Goal: Transaction & Acquisition: Purchase product/service

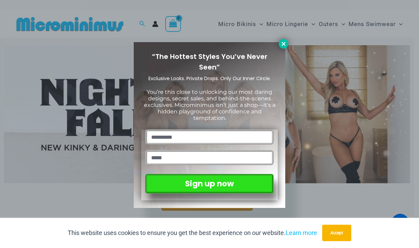
click at [282, 47] on button at bounding box center [284, 44] width 10 height 10
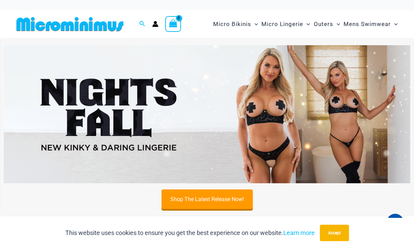
click at [154, 24] on circle "Account icon link" at bounding box center [155, 22] width 3 height 3
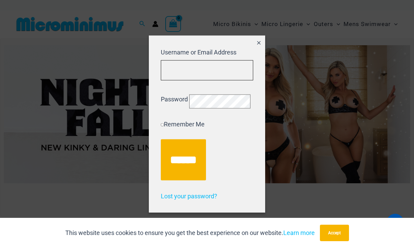
click at [188, 66] on input "Username or Email Address" at bounding box center [207, 70] width 92 height 20
type input "**********"
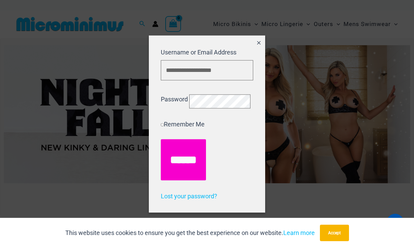
click at [189, 161] on input "******" at bounding box center [183, 159] width 45 height 41
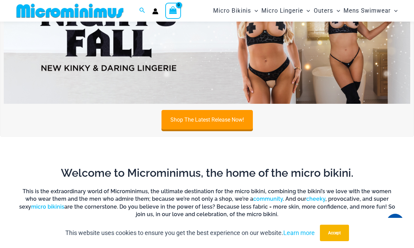
scroll to position [62, 0]
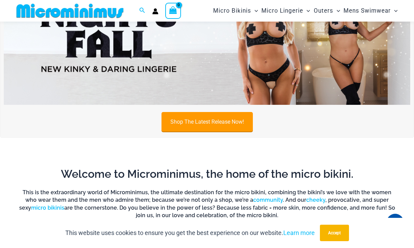
click at [220, 125] on link "Shop The Latest Release Now!" at bounding box center [207, 122] width 91 height 20
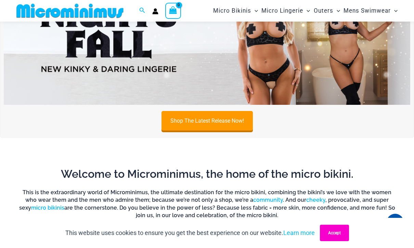
click at [343, 230] on button "Accept" at bounding box center [334, 233] width 29 height 16
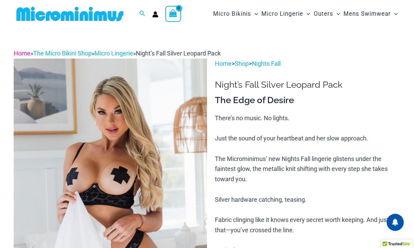
click at [24, 52] on link "Home" at bounding box center [22, 53] width 17 height 7
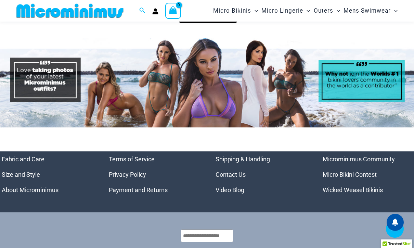
scroll to position [2863, 0]
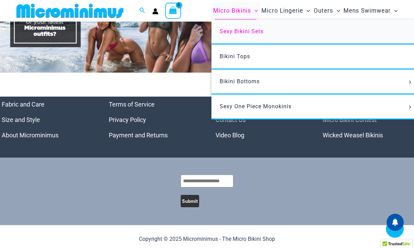
click at [248, 32] on span "Sexy Bikini Sets" at bounding box center [242, 31] width 44 height 7
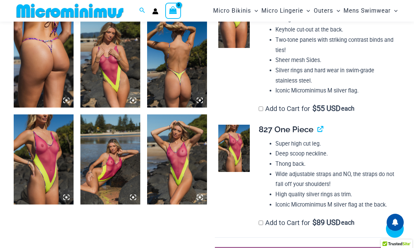
scroll to position [781, 0]
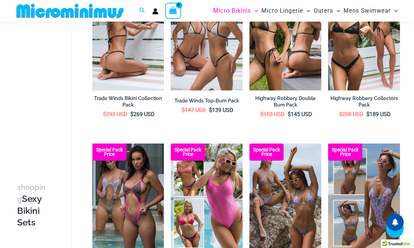
scroll to position [577, 0]
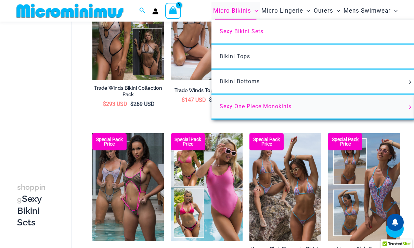
click at [274, 108] on span "Sexy One Piece Monokinis" at bounding box center [256, 106] width 72 height 7
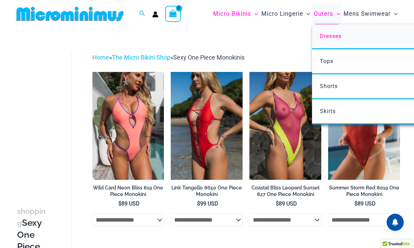
click at [337, 38] on span "Dresses" at bounding box center [331, 36] width 22 height 7
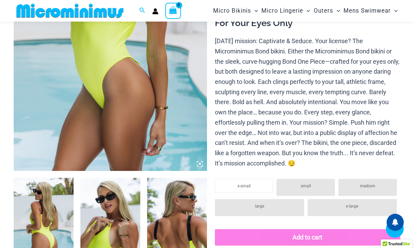
scroll to position [165, 0]
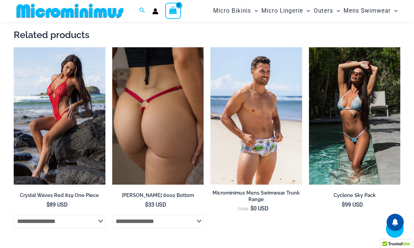
scroll to position [1089, 0]
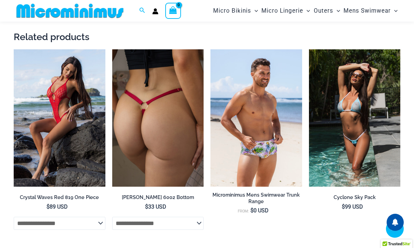
click at [171, 106] on img at bounding box center [158, 117] width 92 height 137
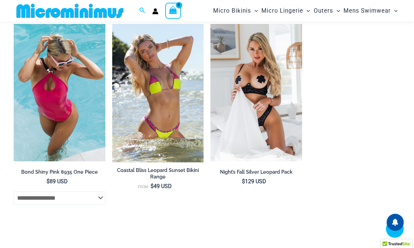
scroll to position [2219, 0]
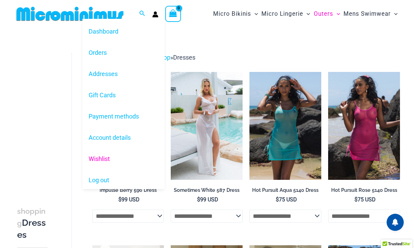
click at [99, 160] on link "Wishlist" at bounding box center [124, 158] width 82 height 21
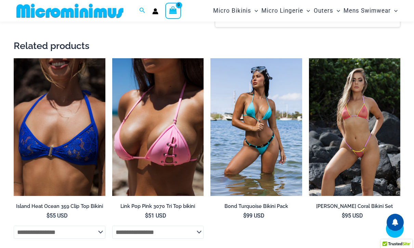
scroll to position [576, 0]
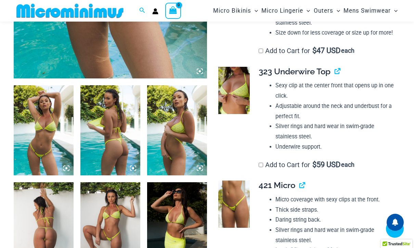
scroll to position [235, 0]
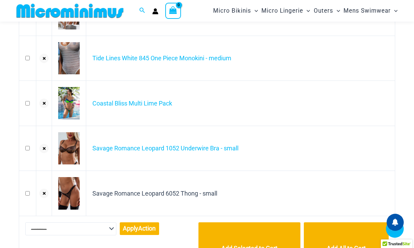
scroll to position [336, 0]
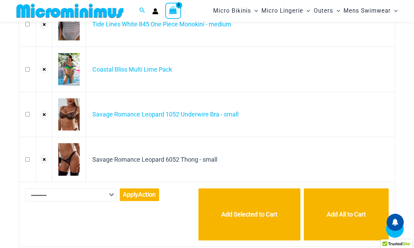
click at [108, 195] on select "**********" at bounding box center [70, 194] width 91 height 13
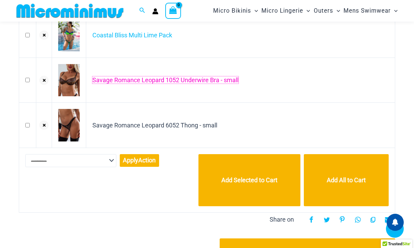
scroll to position [473, 0]
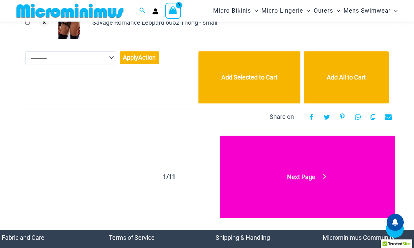
click at [307, 180] on link "Next Page" at bounding box center [308, 177] width 176 height 82
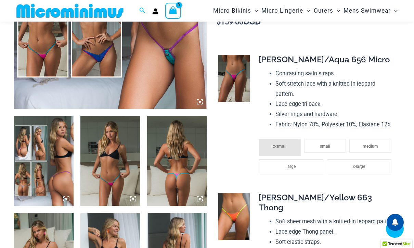
scroll to position [268, 0]
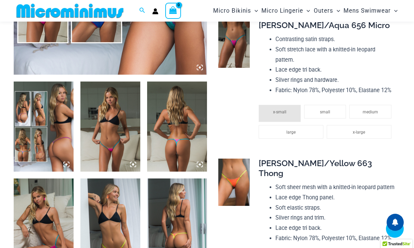
click at [66, 163] on icon at bounding box center [66, 164] width 2 height 2
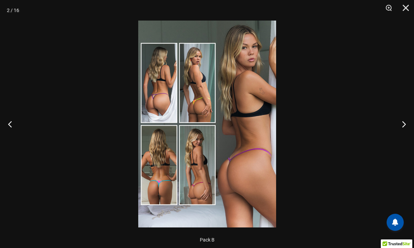
click at [192, 111] on img at bounding box center [207, 124] width 138 height 207
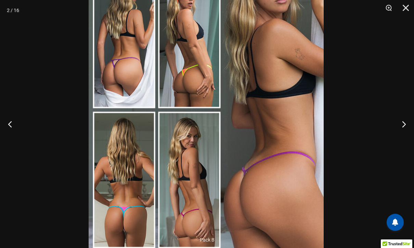
click at [280, 127] on img at bounding box center [206, 110] width 235 height 353
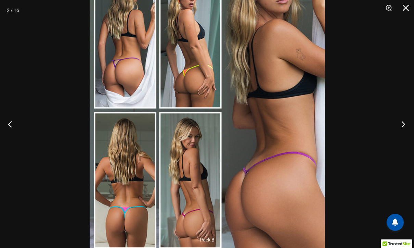
click at [404, 121] on button "Next" at bounding box center [402, 124] width 26 height 34
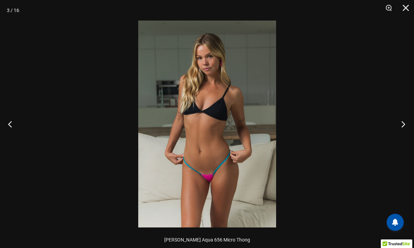
click at [404, 121] on button "Next" at bounding box center [402, 124] width 26 height 34
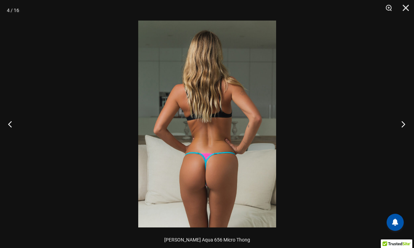
click at [404, 121] on button "Next" at bounding box center [402, 124] width 26 height 34
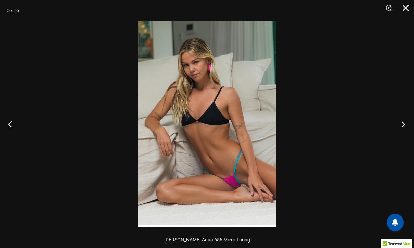
click at [404, 121] on button "Next" at bounding box center [402, 124] width 26 height 34
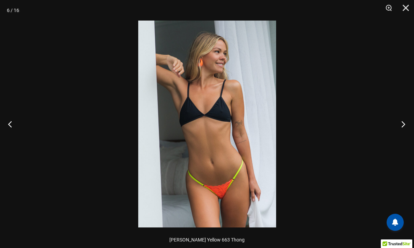
click at [404, 121] on button "Next" at bounding box center [402, 124] width 26 height 34
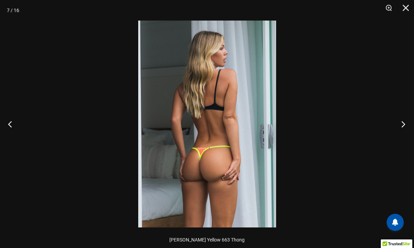
click at [404, 121] on button "Next" at bounding box center [402, 124] width 26 height 34
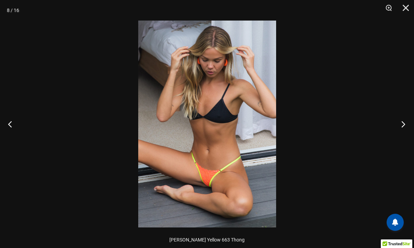
click at [404, 121] on button "Next" at bounding box center [402, 124] width 26 height 34
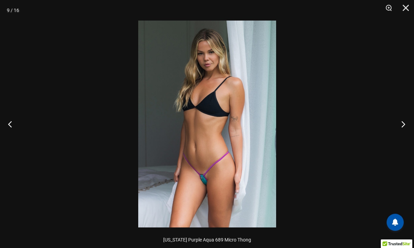
click at [404, 121] on button "Next" at bounding box center [402, 124] width 26 height 34
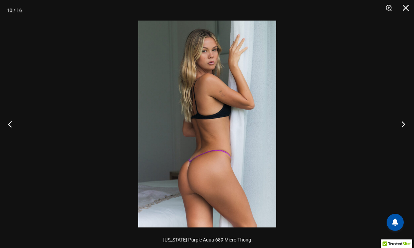
click at [404, 121] on button "Next" at bounding box center [402, 124] width 26 height 34
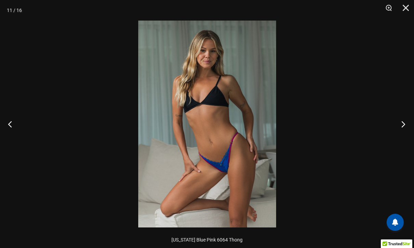
click at [404, 121] on button "Next" at bounding box center [402, 124] width 26 height 34
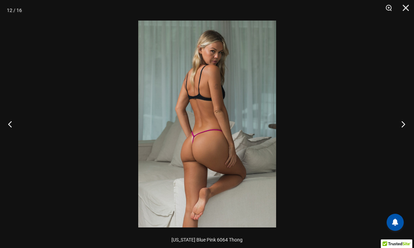
click at [404, 121] on button "Next" at bounding box center [402, 124] width 26 height 34
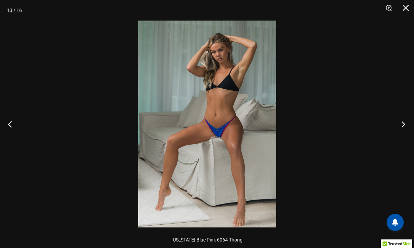
click at [404, 121] on button "Next" at bounding box center [402, 124] width 26 height 34
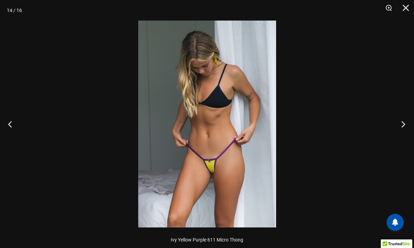
click at [404, 121] on button "Next" at bounding box center [402, 124] width 26 height 34
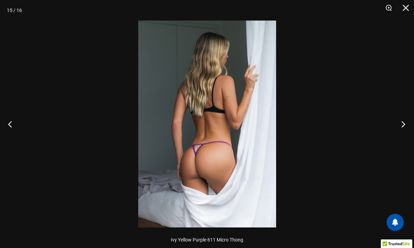
click at [404, 121] on button "Next" at bounding box center [402, 124] width 26 height 34
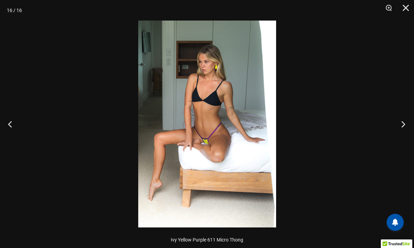
click at [404, 121] on button "Next" at bounding box center [402, 124] width 26 height 34
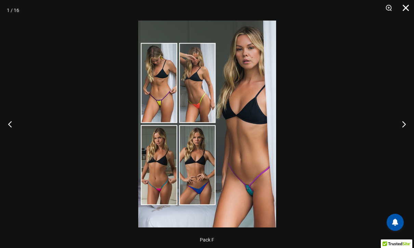
click at [405, 8] on button "Close" at bounding box center [403, 10] width 17 height 21
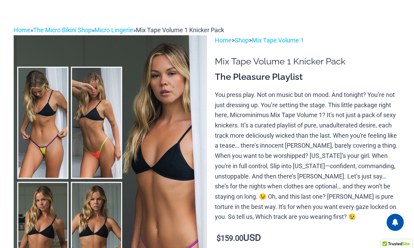
scroll to position [0, 0]
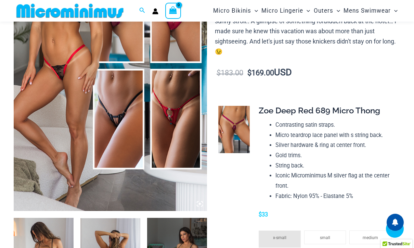
scroll to position [234, 0]
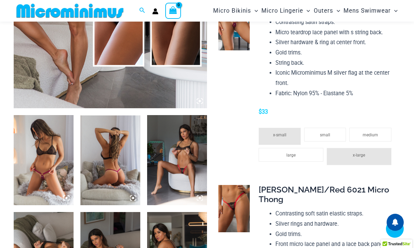
click at [63, 197] on icon at bounding box center [66, 198] width 6 height 6
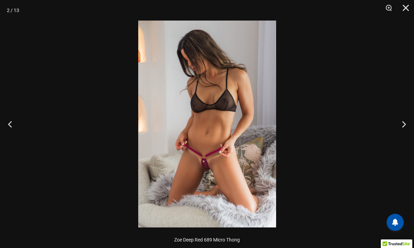
click at [221, 148] on img at bounding box center [207, 124] width 138 height 207
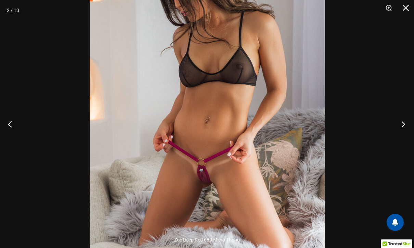
click at [403, 122] on button "Next" at bounding box center [402, 124] width 26 height 34
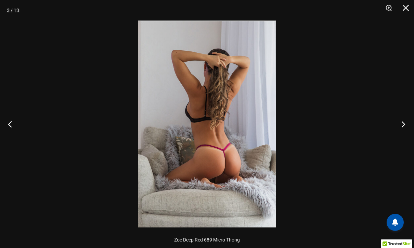
click at [403, 122] on button "Next" at bounding box center [402, 124] width 26 height 34
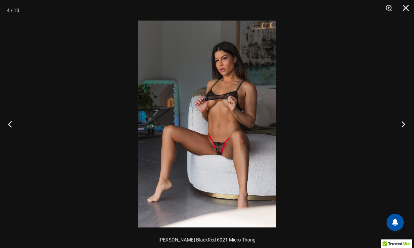
click at [403, 122] on button "Next" at bounding box center [402, 124] width 26 height 34
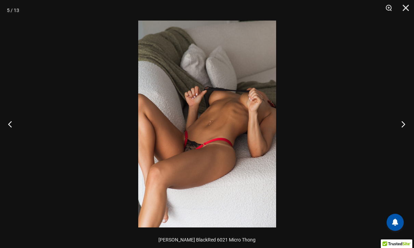
click at [403, 122] on button "Next" at bounding box center [402, 124] width 26 height 34
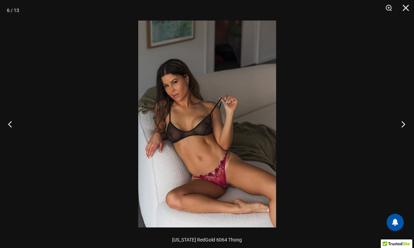
click at [403, 122] on button "Next" at bounding box center [402, 124] width 26 height 34
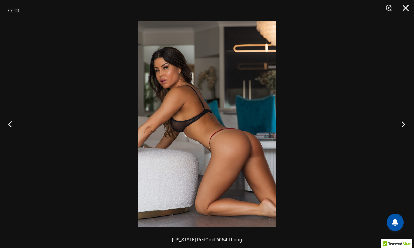
click at [403, 122] on button "Next" at bounding box center [402, 124] width 26 height 34
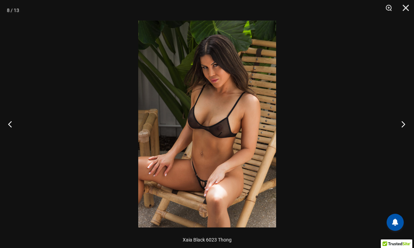
click at [403, 122] on button "Next" at bounding box center [402, 124] width 26 height 34
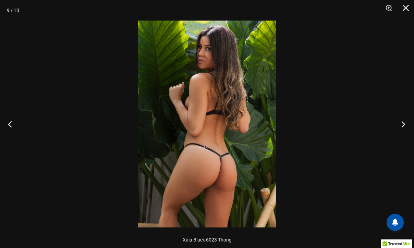
click at [403, 122] on button "Next" at bounding box center [402, 124] width 26 height 34
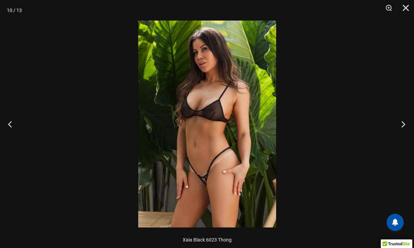
click at [403, 122] on button "Next" at bounding box center [402, 124] width 26 height 34
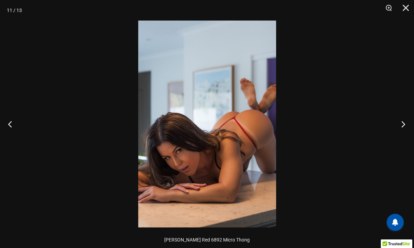
click at [403, 122] on button "Next" at bounding box center [402, 124] width 26 height 34
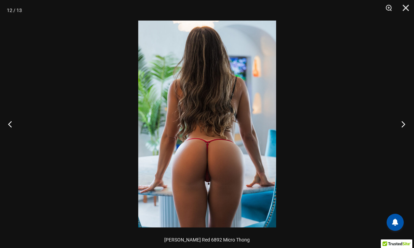
click at [403, 122] on button "Next" at bounding box center [402, 124] width 26 height 34
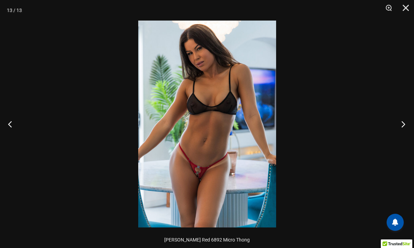
click at [403, 122] on button "Next" at bounding box center [402, 124] width 26 height 34
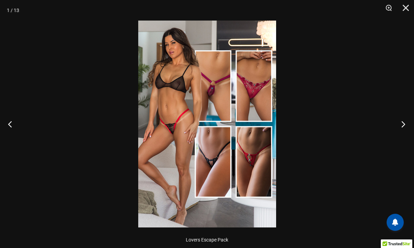
click at [403, 122] on button "Next" at bounding box center [402, 124] width 26 height 34
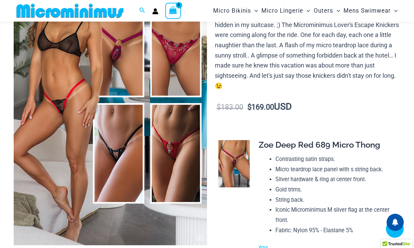
scroll to position [131, 0]
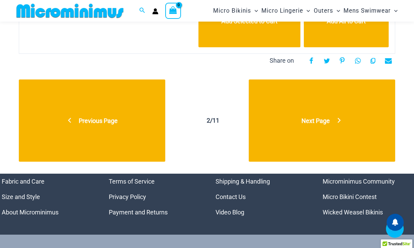
scroll to position [531, 0]
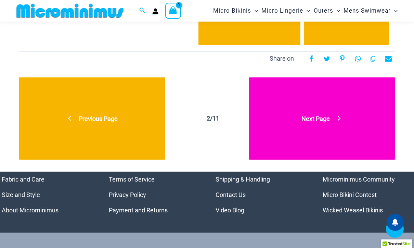
click at [308, 126] on link "Next Page" at bounding box center [322, 118] width 147 height 82
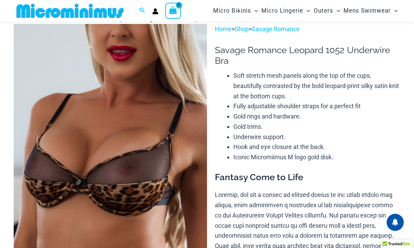
scroll to position [28, 0]
click at [283, 28] on link "Savage Romance" at bounding box center [276, 29] width 48 height 7
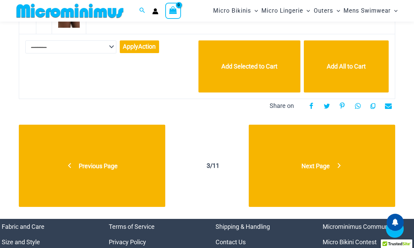
scroll to position [504, 0]
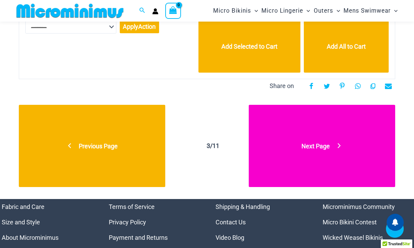
click at [309, 134] on link "Next Page" at bounding box center [322, 146] width 147 height 82
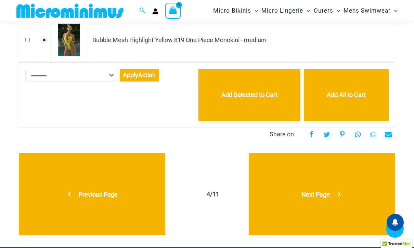
scroll to position [473, 0]
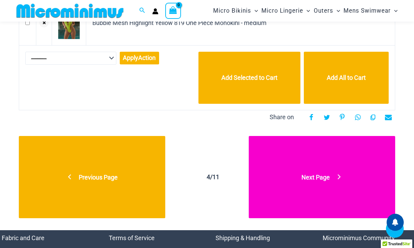
click at [332, 181] on link "Next Page" at bounding box center [322, 177] width 147 height 82
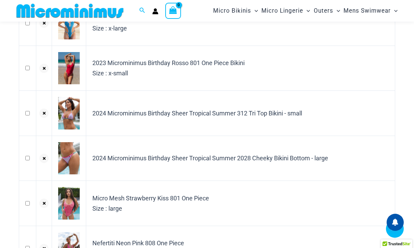
scroll to position [199, 0]
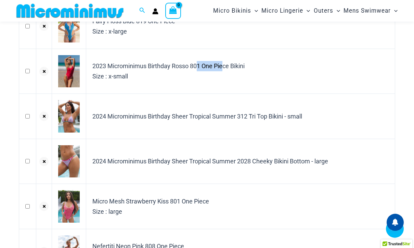
drag, startPoint x: 174, startPoint y: 65, endPoint x: 202, endPoint y: 66, distance: 27.4
click at [202, 66] on td "2023 Microminimus Birthday Rosso 801 One Piece Bikini Size : x-small" at bounding box center [240, 71] width 309 height 45
copy td "Rosso 801"
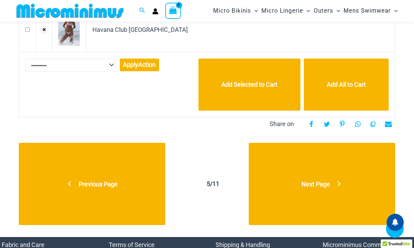
scroll to position [473, 0]
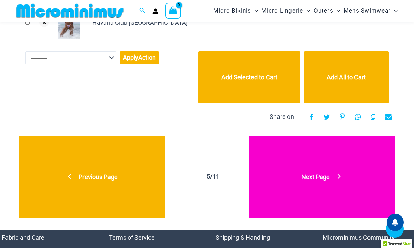
click at [329, 172] on link "Next Page" at bounding box center [322, 177] width 147 height 82
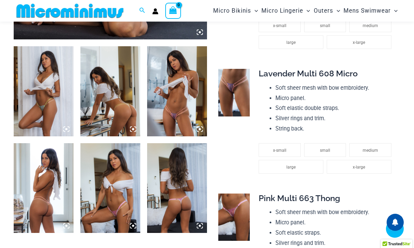
scroll to position [337, 0]
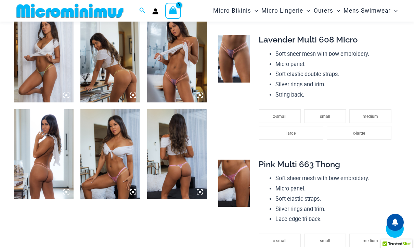
click at [66, 94] on icon at bounding box center [66, 95] width 2 height 2
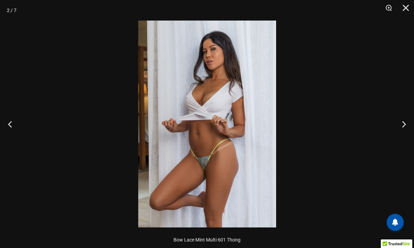
click at [213, 124] on img at bounding box center [207, 124] width 138 height 207
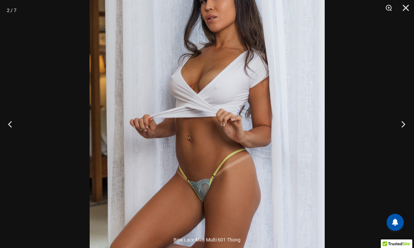
click at [405, 123] on button "Next" at bounding box center [402, 124] width 26 height 34
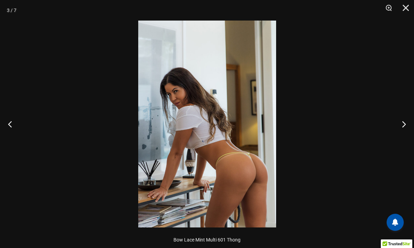
click at [253, 164] on img at bounding box center [207, 124] width 138 height 207
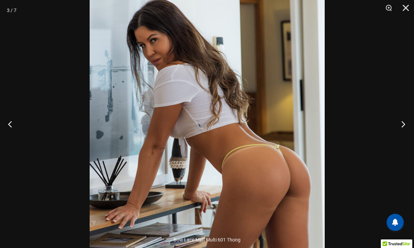
click at [404, 122] on button "Next" at bounding box center [402, 124] width 26 height 34
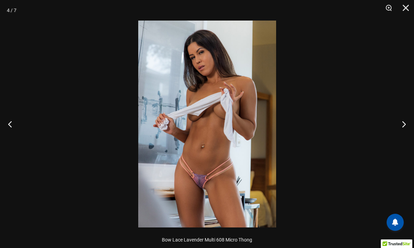
click at [219, 178] on img at bounding box center [207, 124] width 138 height 207
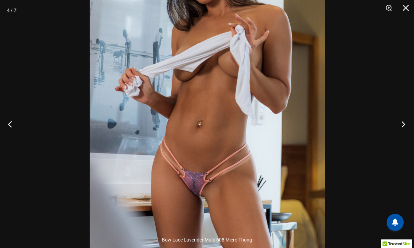
click at [402, 124] on button "Next" at bounding box center [402, 124] width 26 height 34
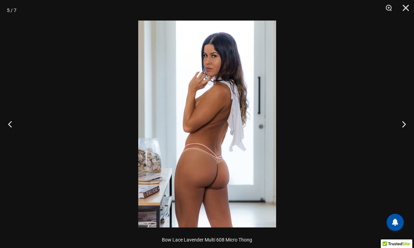
click at [204, 177] on img at bounding box center [207, 124] width 138 height 207
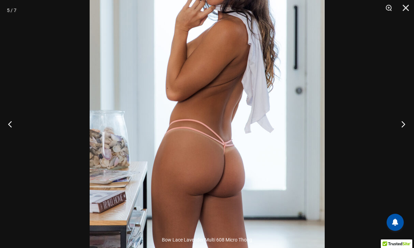
click at [403, 124] on button "Next" at bounding box center [402, 124] width 26 height 34
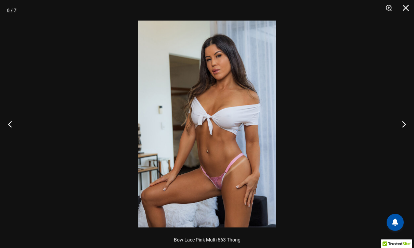
click at [233, 186] on img at bounding box center [207, 124] width 138 height 207
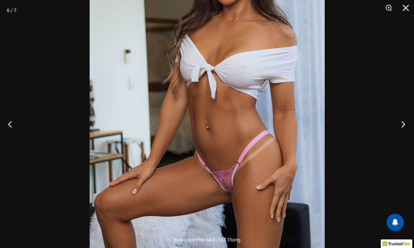
click at [401, 127] on button "Next" at bounding box center [402, 124] width 26 height 34
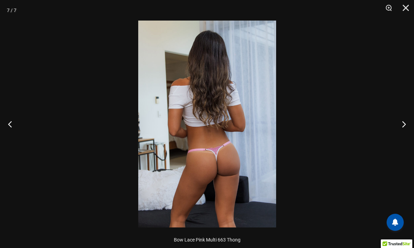
click at [220, 166] on img at bounding box center [207, 124] width 138 height 207
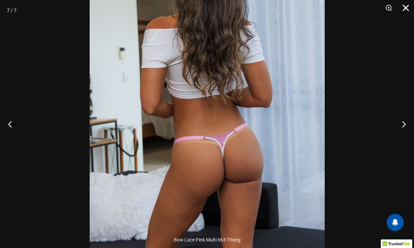
click at [408, 6] on button "Close" at bounding box center [403, 10] width 17 height 21
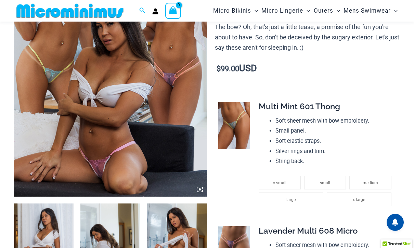
scroll to position [166, 0]
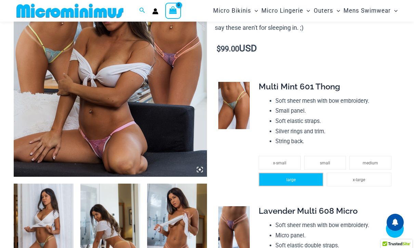
click at [302, 178] on li "large" at bounding box center [291, 180] width 65 height 14
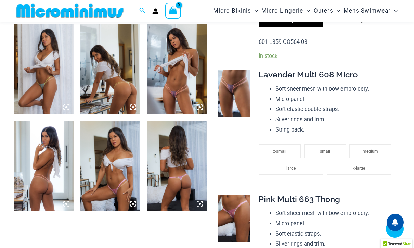
scroll to position [337, 0]
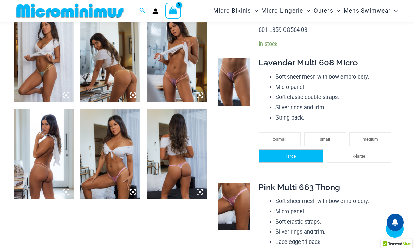
click at [297, 156] on li "large" at bounding box center [291, 156] width 65 height 14
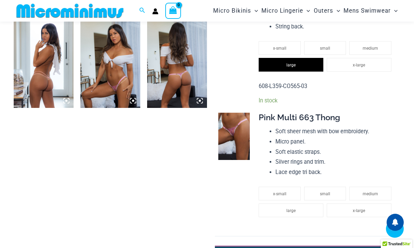
scroll to position [508, 0]
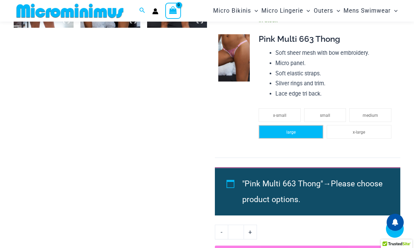
click at [302, 135] on li "large" at bounding box center [291, 132] width 65 height 14
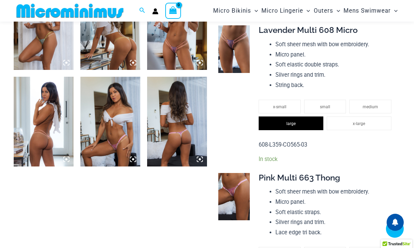
scroll to position [337, 0]
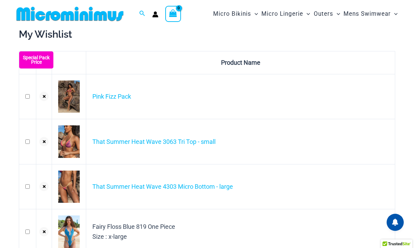
click at [139, 12] on div "Search for: Search Search" at bounding box center [142, 14] width 13 height 9
click at [141, 12] on icon "Search icon link" at bounding box center [141, 14] width 5 height 6
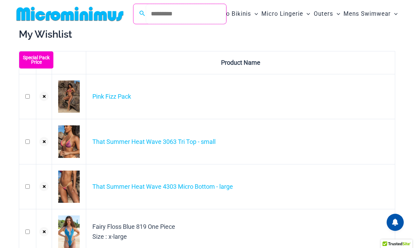
paste input "*********"
type input "*********"
click button "Search" at bounding box center [0, 0] width 0 height 0
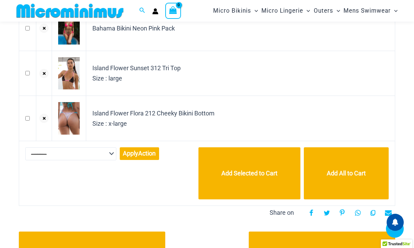
scroll to position [439, 0]
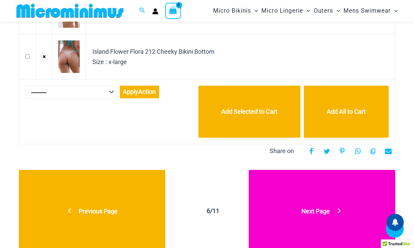
click at [305, 206] on link "Next Page" at bounding box center [322, 211] width 147 height 82
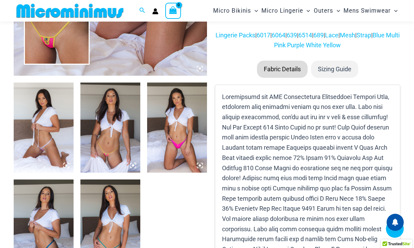
scroll to position [268, 0]
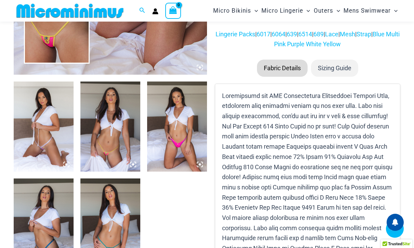
click at [65, 163] on icon at bounding box center [66, 164] width 6 height 6
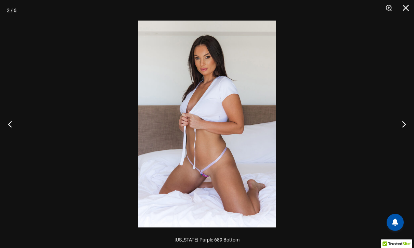
click at [235, 129] on img at bounding box center [207, 124] width 138 height 207
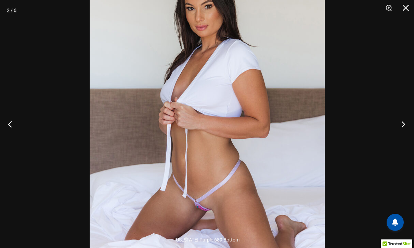
click at [401, 123] on button "Next" at bounding box center [402, 124] width 26 height 34
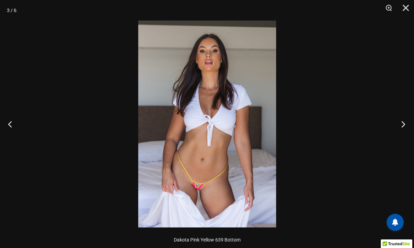
click at [401, 123] on button "Next" at bounding box center [402, 124] width 26 height 34
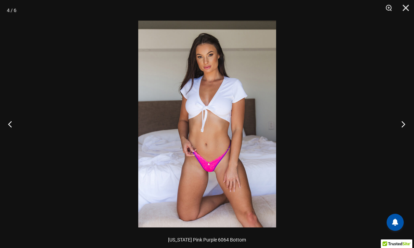
click at [401, 123] on button "Next" at bounding box center [402, 124] width 26 height 34
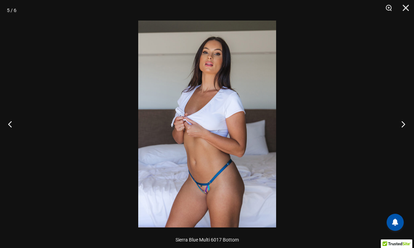
click at [401, 123] on button "Next" at bounding box center [402, 124] width 26 height 34
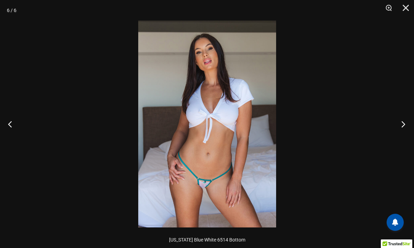
click at [401, 123] on button "Next" at bounding box center [402, 124] width 26 height 34
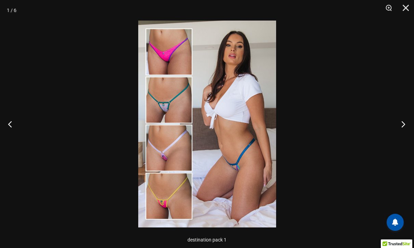
click at [401, 123] on button "Next" at bounding box center [402, 124] width 26 height 34
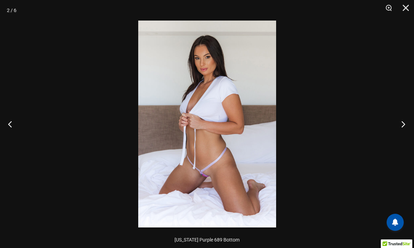
click at [401, 123] on button "Next" at bounding box center [402, 124] width 26 height 34
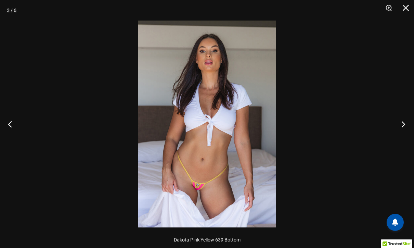
click at [401, 123] on button "Next" at bounding box center [402, 124] width 26 height 34
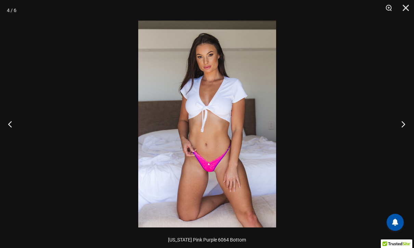
click at [401, 123] on button "Next" at bounding box center [402, 124] width 26 height 34
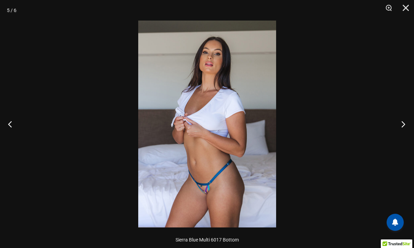
click at [401, 123] on button "Next" at bounding box center [402, 124] width 26 height 34
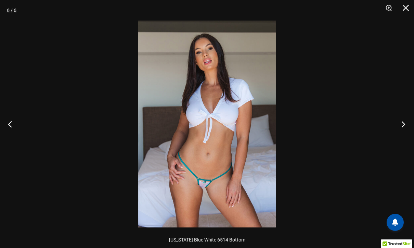
click at [401, 123] on button "Next" at bounding box center [402, 124] width 26 height 34
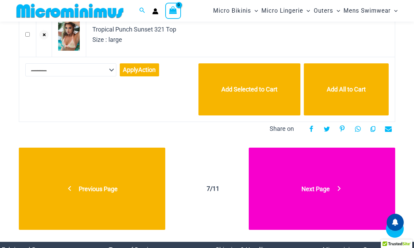
scroll to position [473, 0]
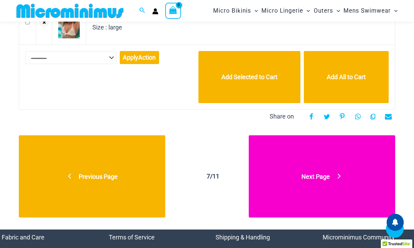
click at [320, 171] on link "Next Page" at bounding box center [322, 176] width 147 height 82
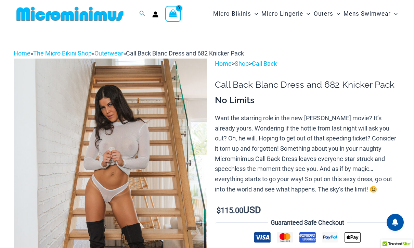
click at [108, 206] on img at bounding box center [110, 204] width 193 height 290
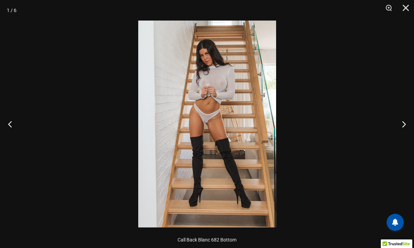
click at [222, 144] on img at bounding box center [207, 124] width 138 height 207
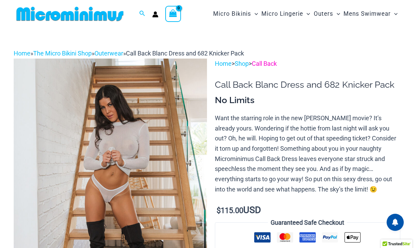
click at [267, 66] on link "Call Back" at bounding box center [264, 63] width 25 height 7
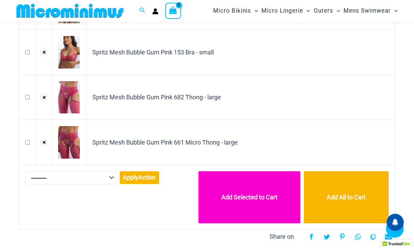
scroll to position [439, 0]
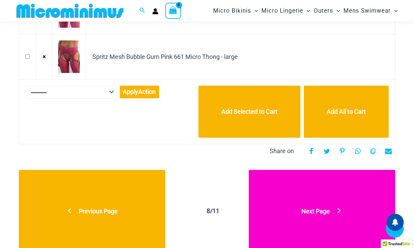
click at [318, 201] on link "Next Page" at bounding box center [322, 211] width 147 height 82
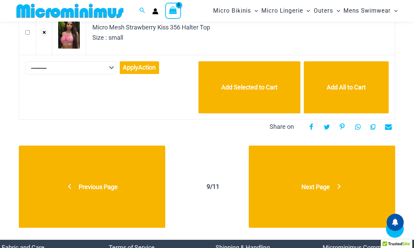
scroll to position [497, 0]
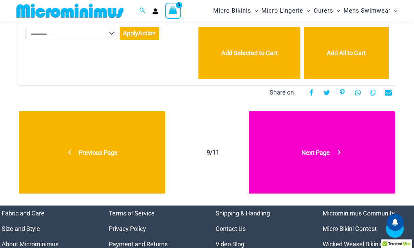
click at [312, 155] on span "Next Page" at bounding box center [316, 152] width 28 height 7
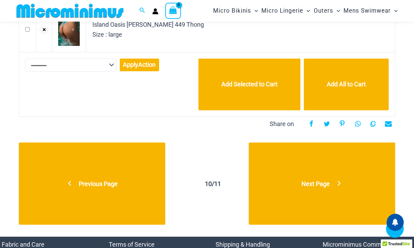
scroll to position [473, 0]
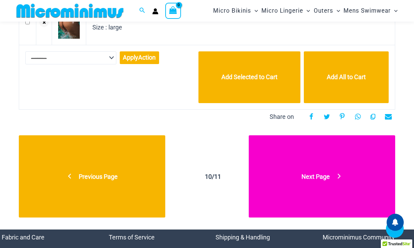
click at [325, 157] on link "Next Page" at bounding box center [322, 176] width 147 height 82
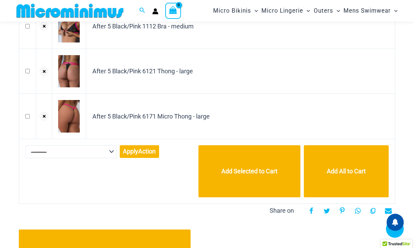
scroll to position [302, 0]
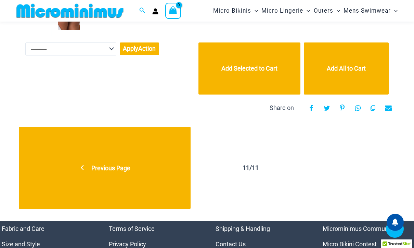
click at [111, 50] on select "**********" at bounding box center [70, 48] width 91 height 13
click at [217, 134] on span "11/11" at bounding box center [251, 168] width 97 height 82
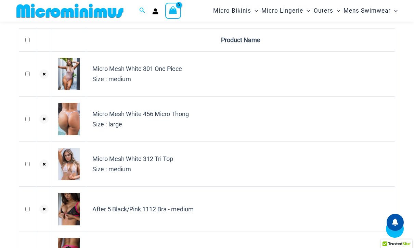
scroll to position [0, 0]
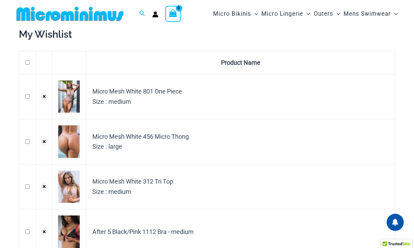
click at [45, 18] on img at bounding box center [70, 13] width 113 height 15
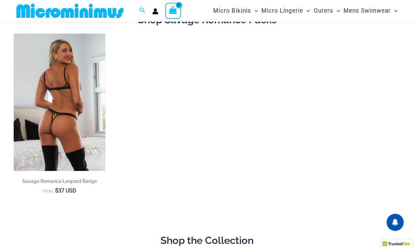
scroll to position [28, 0]
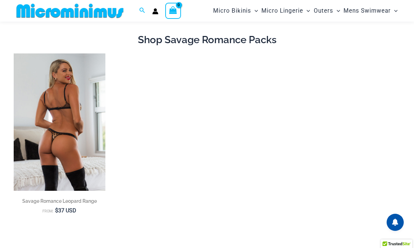
click at [59, 111] on img at bounding box center [60, 121] width 92 height 137
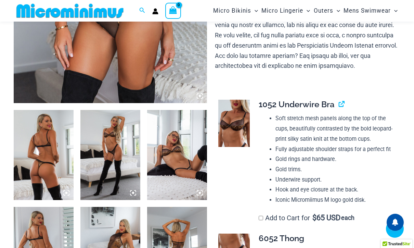
scroll to position [303, 0]
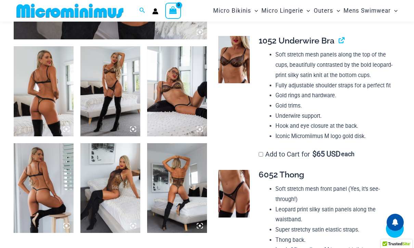
click at [67, 130] on icon at bounding box center [66, 129] width 2 height 2
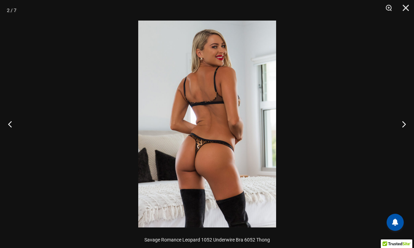
click at [192, 156] on img at bounding box center [207, 124] width 138 height 207
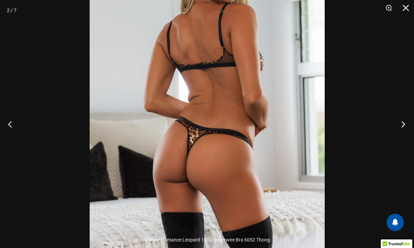
click at [404, 123] on button "Next" at bounding box center [402, 124] width 26 height 34
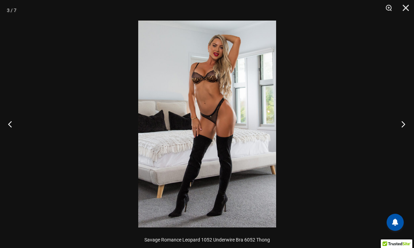
click at [404, 123] on button "Next" at bounding box center [402, 124] width 26 height 34
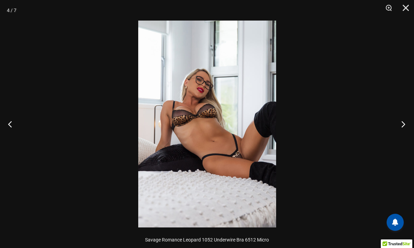
click at [404, 123] on button "Next" at bounding box center [402, 124] width 26 height 34
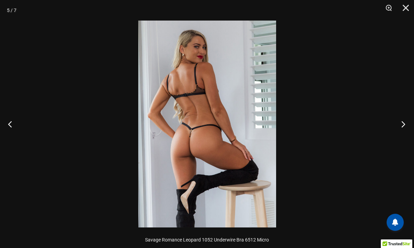
click at [404, 123] on button "Next" at bounding box center [402, 124] width 26 height 34
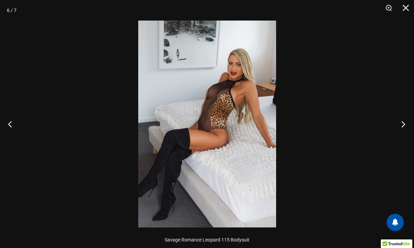
click at [404, 123] on button "Next" at bounding box center [402, 124] width 26 height 34
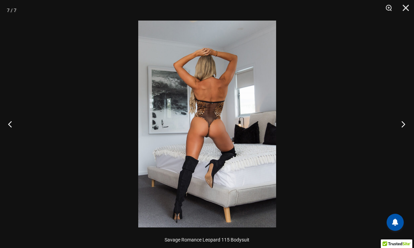
click at [404, 123] on button "Next" at bounding box center [402, 124] width 26 height 34
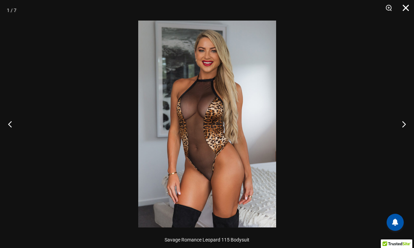
click at [407, 8] on button "Close" at bounding box center [403, 10] width 17 height 21
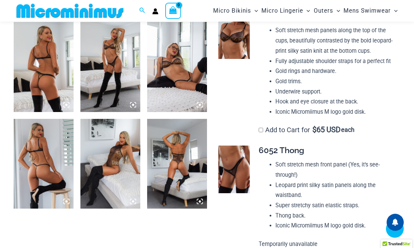
scroll to position [337, 0]
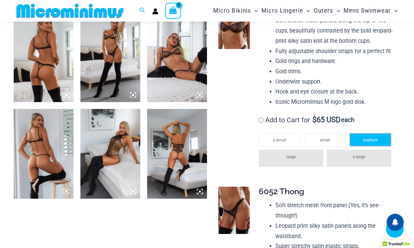
click at [358, 147] on li "medium" at bounding box center [371, 140] width 42 height 14
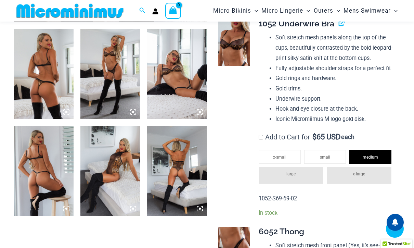
scroll to position [303, 0]
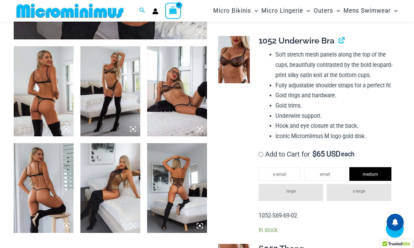
click at [52, 118] on img at bounding box center [44, 91] width 60 height 90
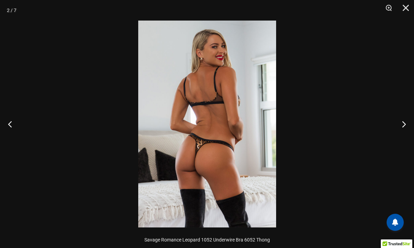
click at [228, 155] on img at bounding box center [207, 124] width 138 height 207
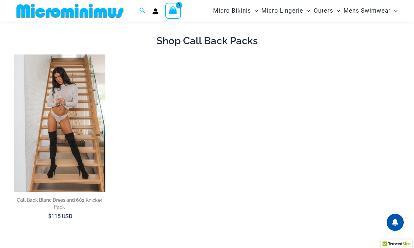
scroll to position [18, 0]
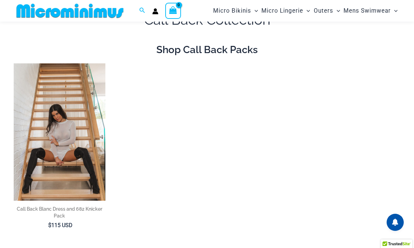
click at [85, 124] on img at bounding box center [60, 131] width 92 height 137
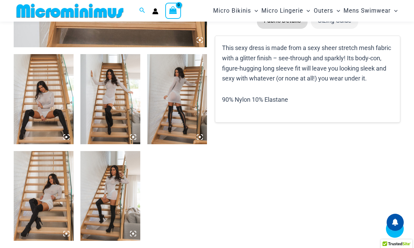
click at [68, 137] on icon at bounding box center [66, 137] width 6 height 6
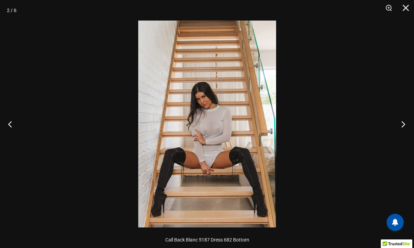
click at [400, 123] on button "Next" at bounding box center [402, 124] width 26 height 34
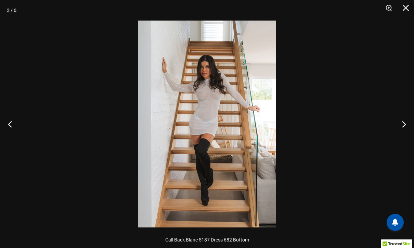
click at [229, 123] on img at bounding box center [207, 124] width 138 height 207
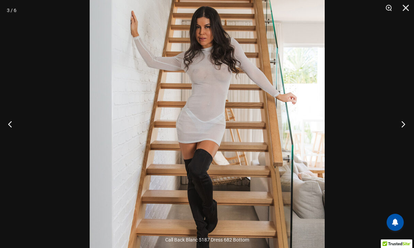
click at [403, 122] on button "Next" at bounding box center [402, 124] width 26 height 34
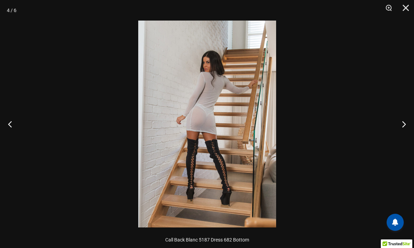
click at [225, 122] on img at bounding box center [207, 124] width 138 height 207
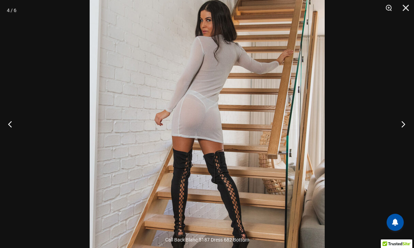
click at [402, 125] on button "Next" at bounding box center [402, 124] width 26 height 34
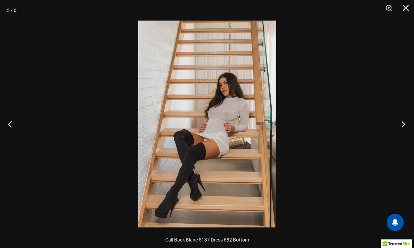
click at [402, 125] on button "Next" at bounding box center [402, 124] width 26 height 34
